Goal: Task Accomplishment & Management: Use online tool/utility

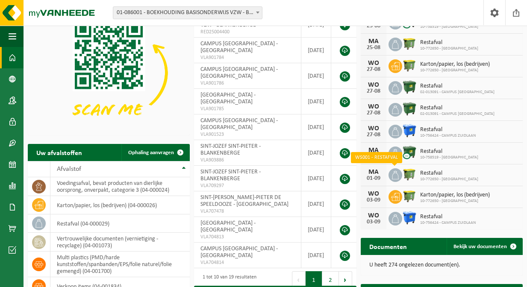
scroll to position [120, 0]
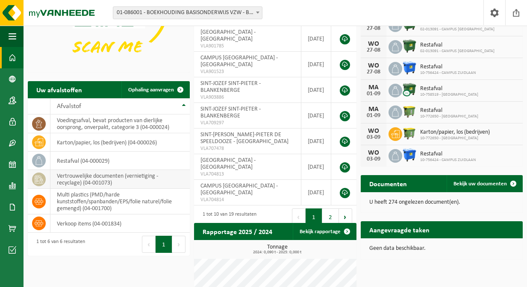
click at [108, 176] on td "vertrouwelijke documenten (vernietiging - recyclage) (04-001073)" at bounding box center [119, 179] width 139 height 19
click at [158, 91] on span "Ophaling aanvragen" at bounding box center [151, 90] width 46 height 6
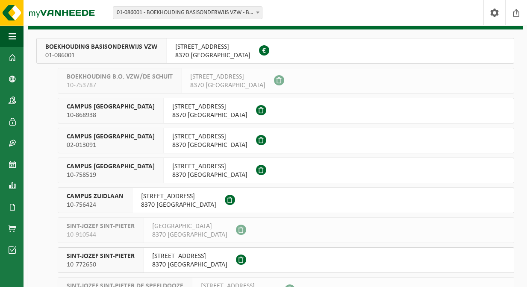
scroll to position [67, 0]
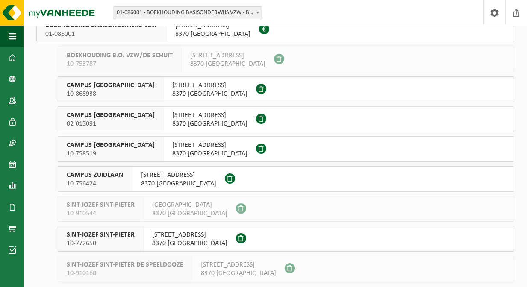
click at [165, 242] on span "8370 BLANKENBERGE" at bounding box center [189, 243] width 75 height 9
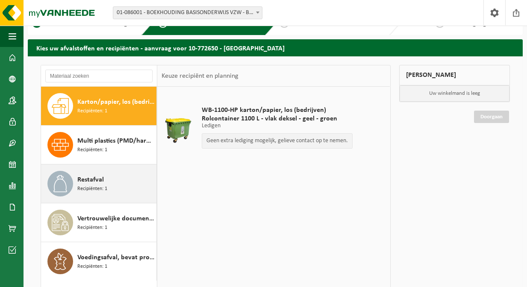
scroll to position [54, 0]
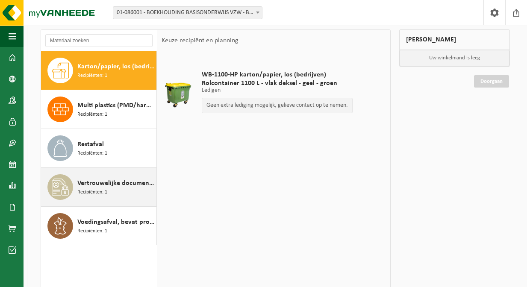
click at [127, 195] on div "Vertrouwelijke documenten (vernietiging - recyclage) Recipiënten: 1" at bounding box center [115, 187] width 77 height 26
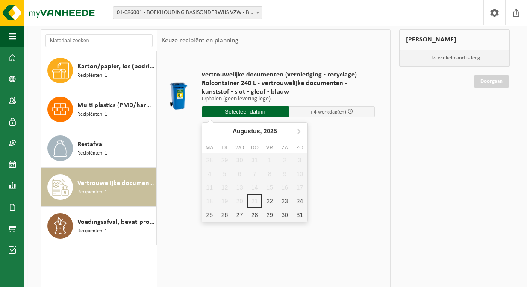
click at [275, 112] on input "text" at bounding box center [245, 111] width 87 height 11
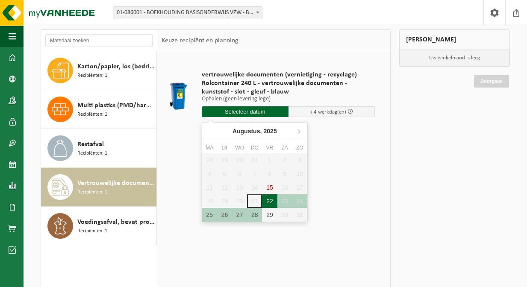
click at [272, 200] on div "22" at bounding box center [269, 201] width 15 height 14
type input "Van [DATE]"
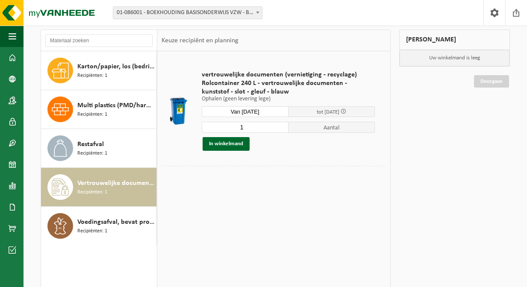
type input "2"
click at [281, 127] on input "2" at bounding box center [245, 127] width 87 height 11
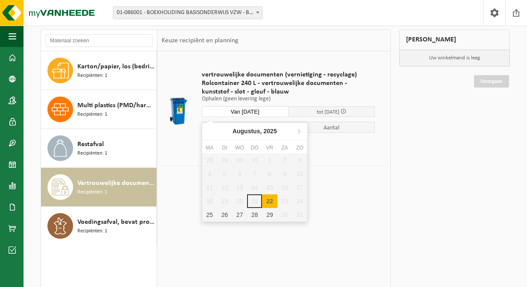
click at [274, 111] on input "Van 2025-08-22" at bounding box center [245, 111] width 87 height 11
click at [209, 215] on div "25" at bounding box center [209, 215] width 15 height 14
type input "Van 2025-08-25"
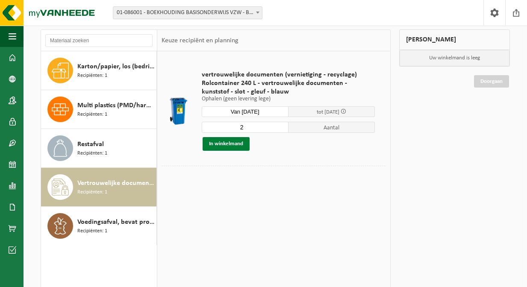
click at [235, 142] on button "In winkelmand" at bounding box center [225, 144] width 47 height 14
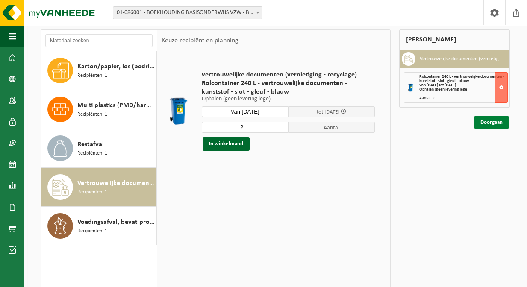
click at [494, 121] on link "Doorgaan" at bounding box center [491, 122] width 35 height 12
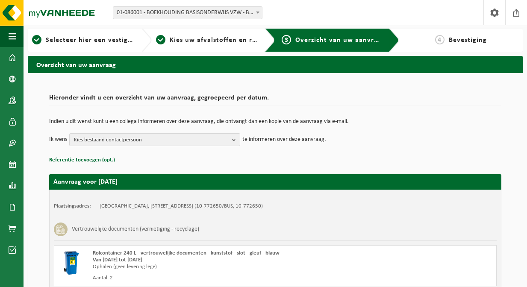
scroll to position [20, 0]
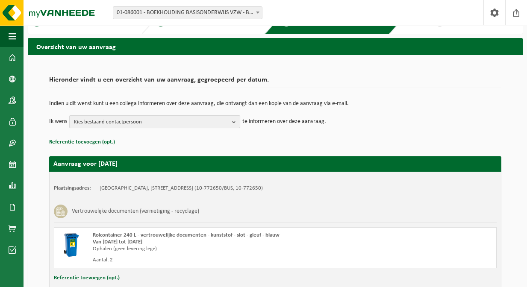
click at [210, 125] on span "Kies bestaand contactpersoon" at bounding box center [151, 122] width 155 height 13
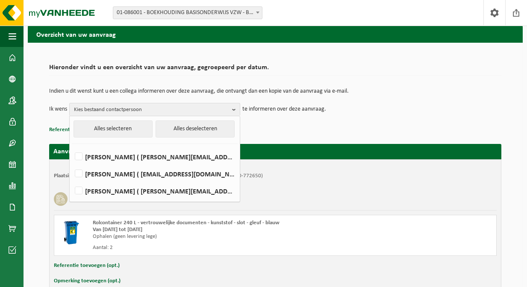
scroll to position [59, 0]
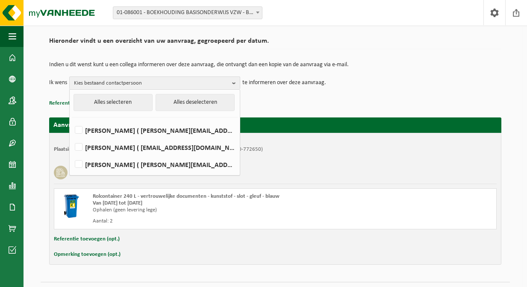
click at [300, 101] on p "Referentie toevoegen (opt.)" at bounding box center [275, 103] width 452 height 11
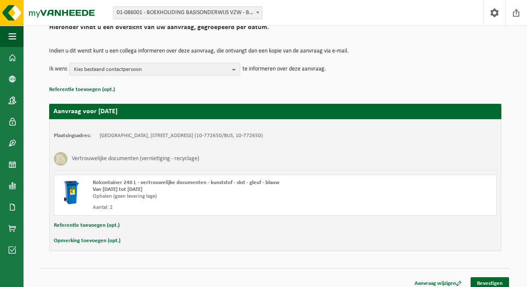
scroll to position [79, 0]
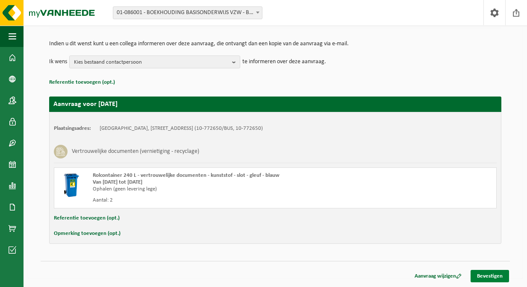
click at [494, 273] on link "Bevestigen" at bounding box center [489, 276] width 38 height 12
